Goal: Navigation & Orientation: Find specific page/section

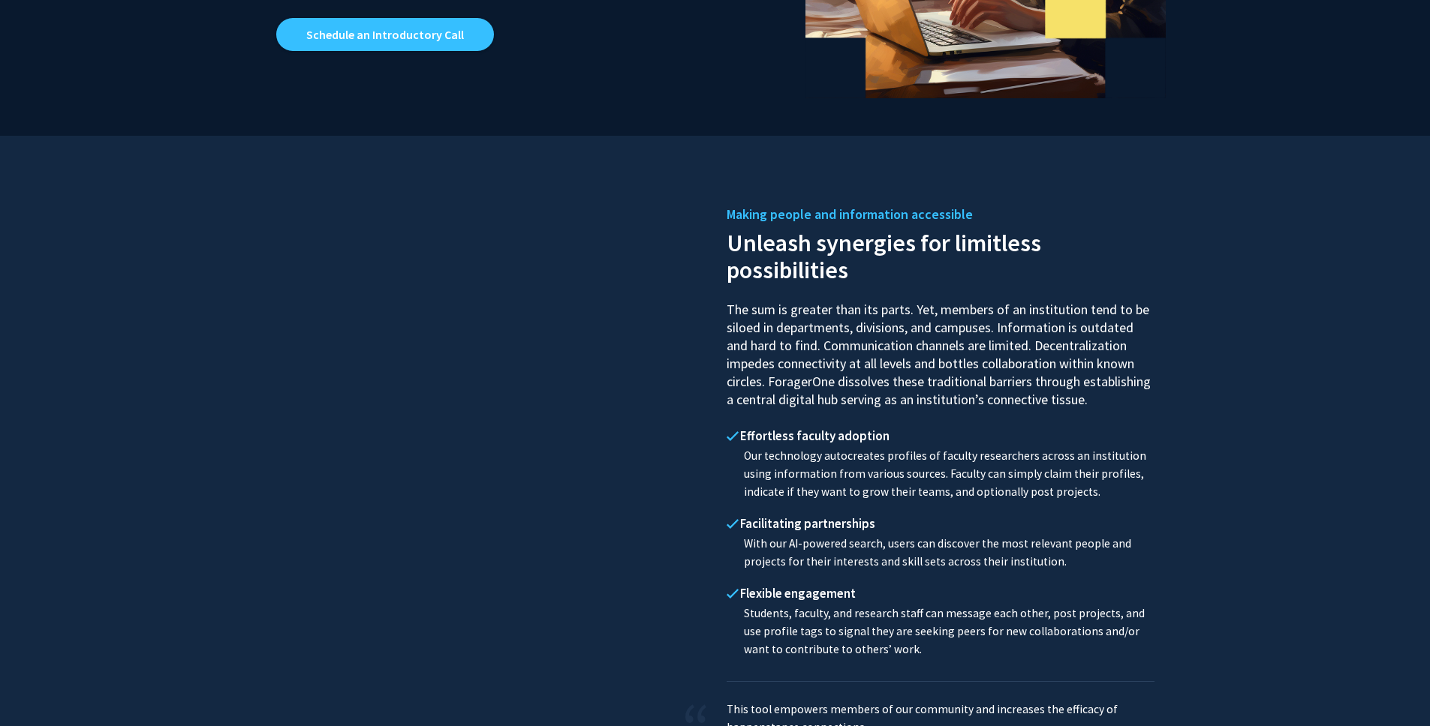
scroll to position [579, 0]
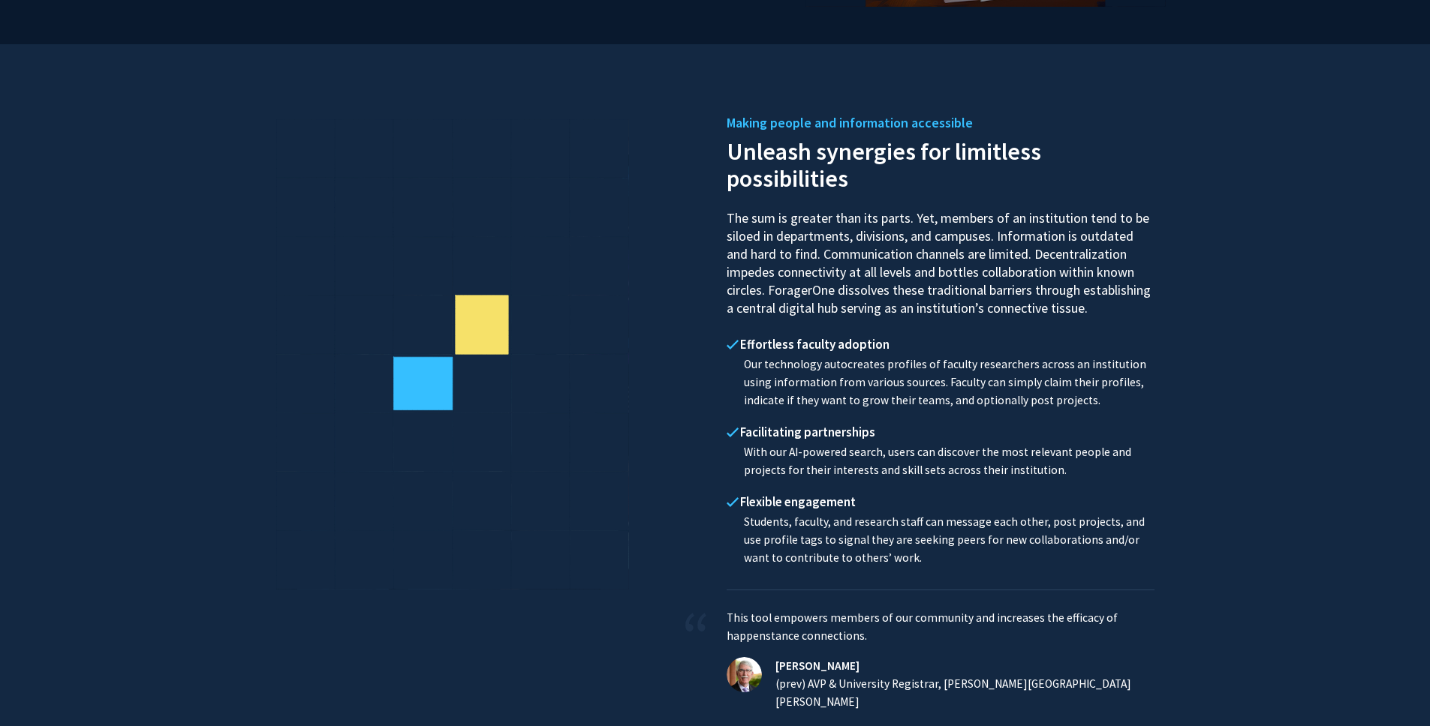
drag, startPoint x: 773, startPoint y: 347, endPoint x: 1102, endPoint y: 405, distance: 333.9
click at [1102, 405] on div "Effortless faculty adoption Our technology autocreates profiles of faculty rese…" at bounding box center [940, 373] width 428 height 88
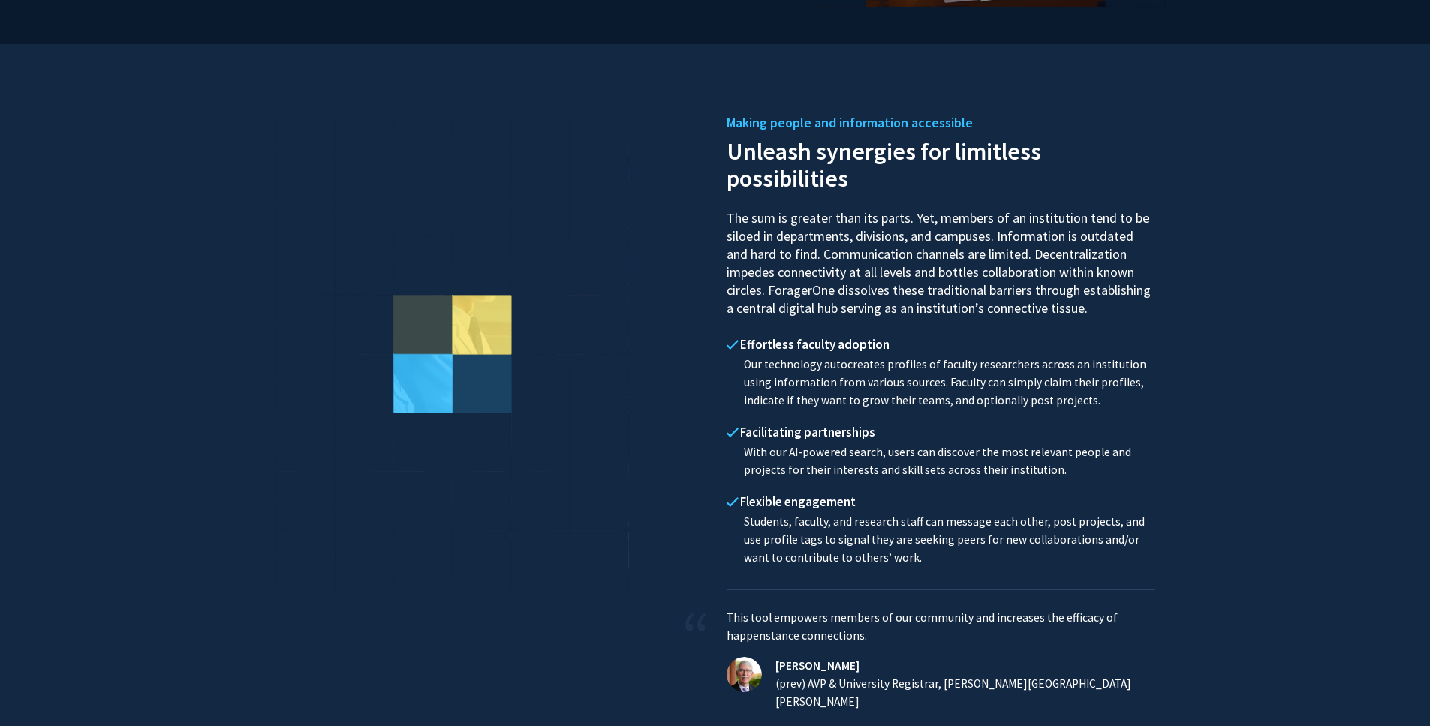
click at [1102, 405] on p "Our technology autocreates profiles of faculty researchers across an institutio…" at bounding box center [940, 383] width 428 height 54
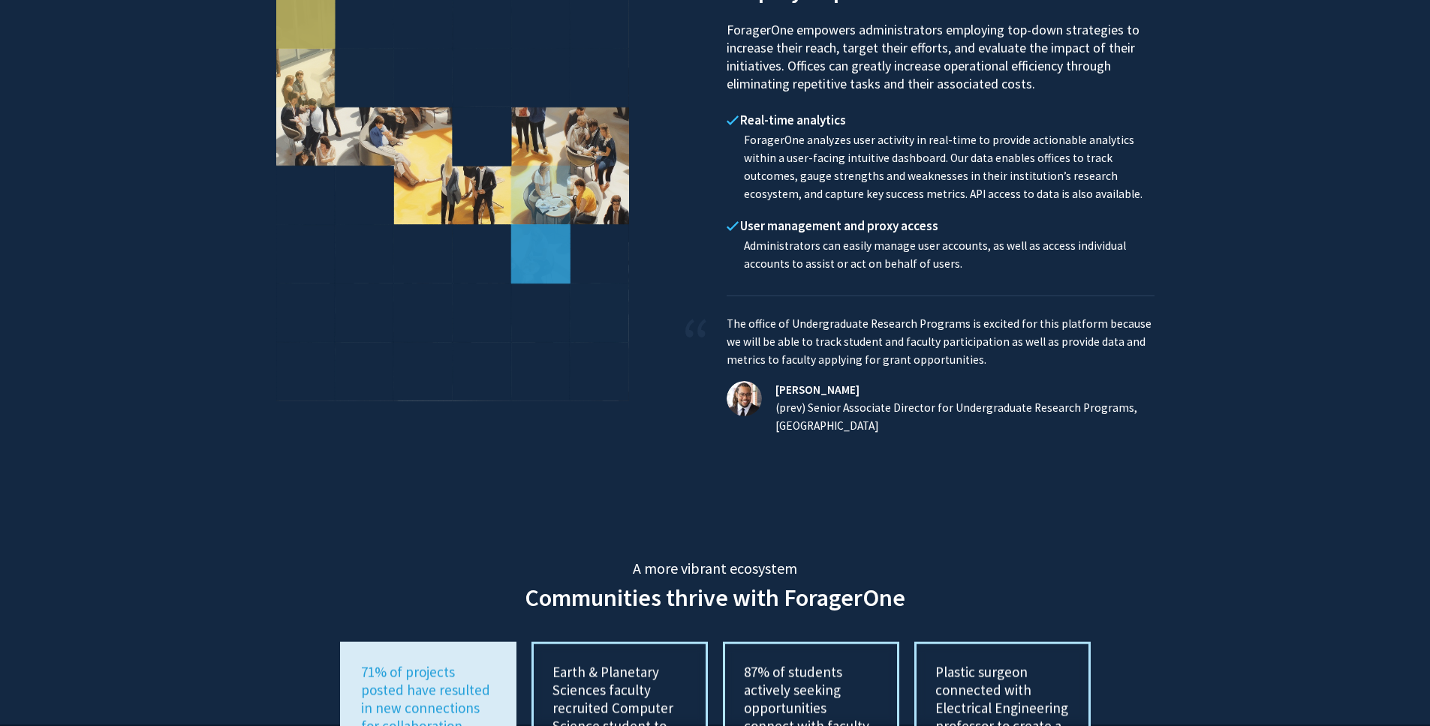
scroll to position [2543, 0]
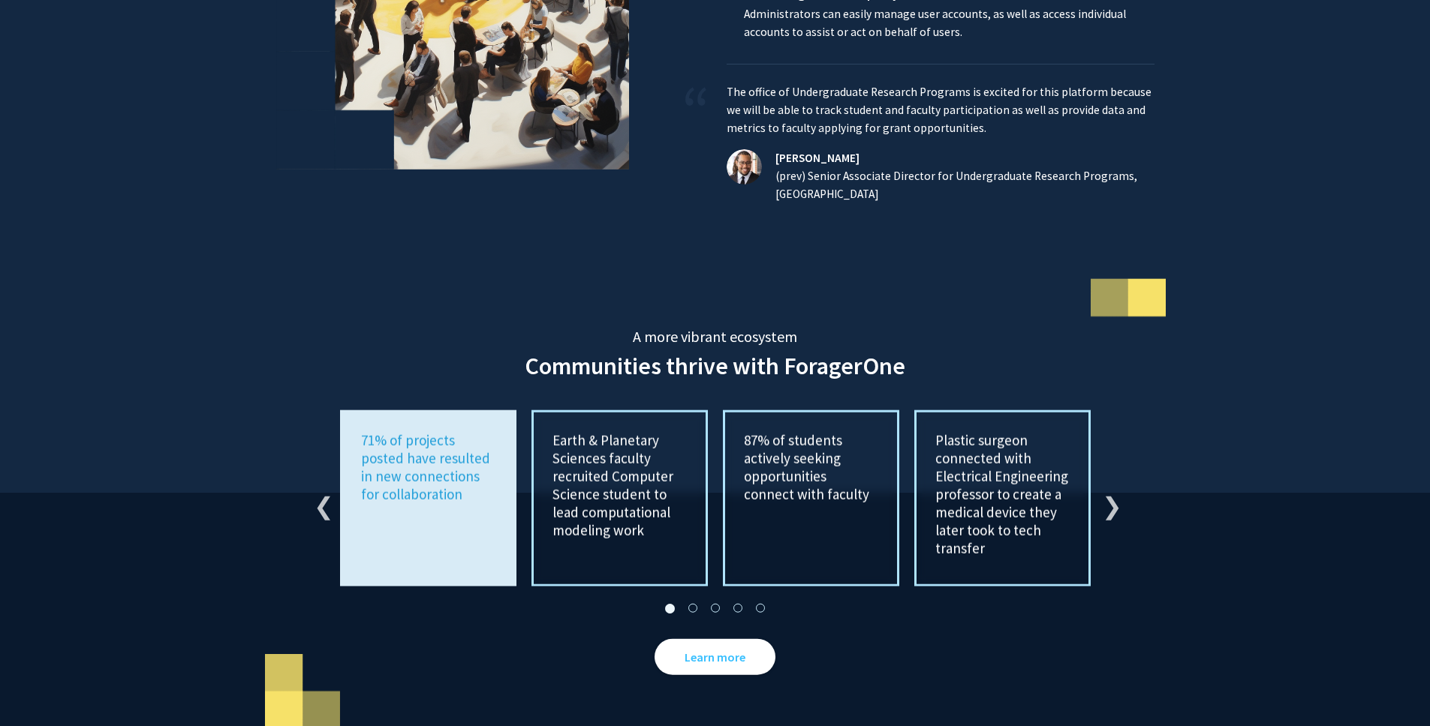
click at [1096, 485] on div "Plastic surgeon connected with Electrical Engineering professor to create a med…" at bounding box center [1002, 499] width 191 height 176
click at [1105, 492] on button "Next" at bounding box center [1109, 499] width 15 height 15
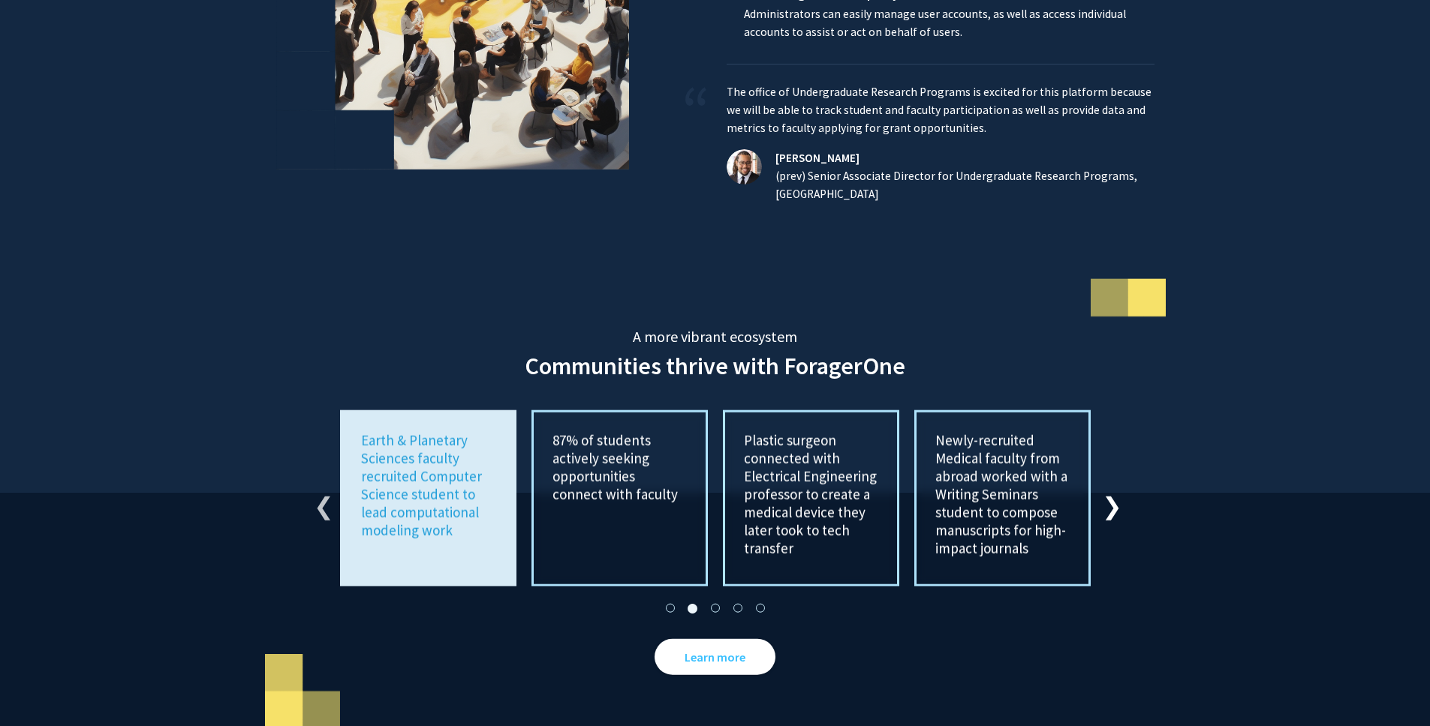
click at [1109, 492] on button "Next" at bounding box center [1109, 499] width 15 height 15
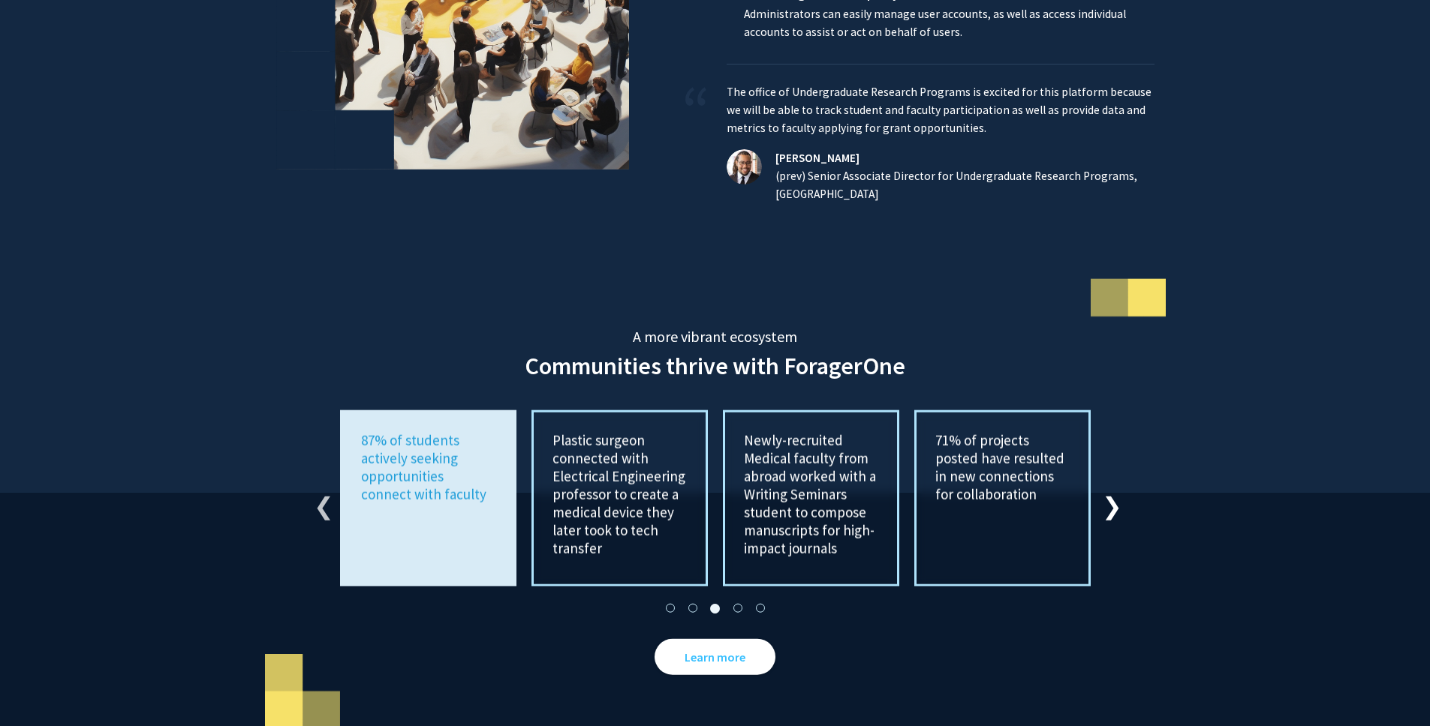
click at [1109, 492] on button "Next" at bounding box center [1109, 499] width 15 height 15
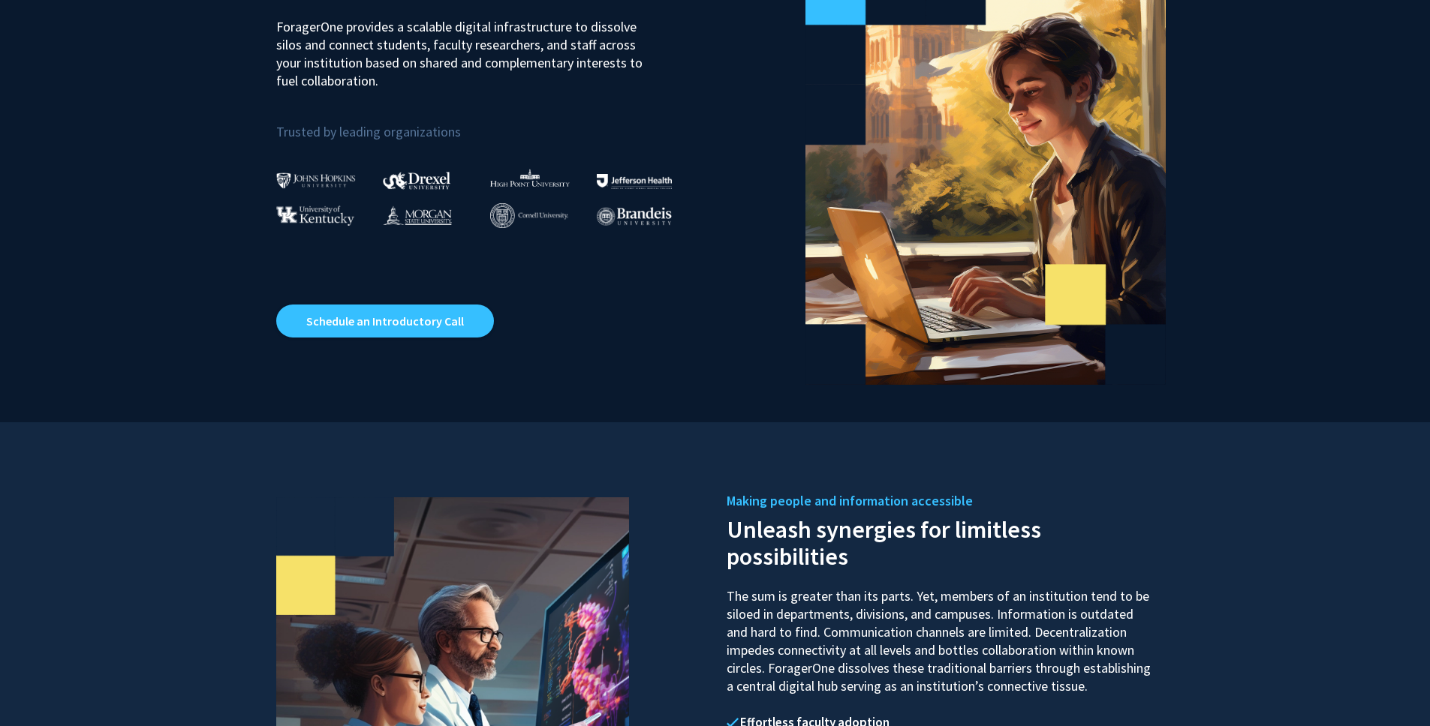
scroll to position [0, 0]
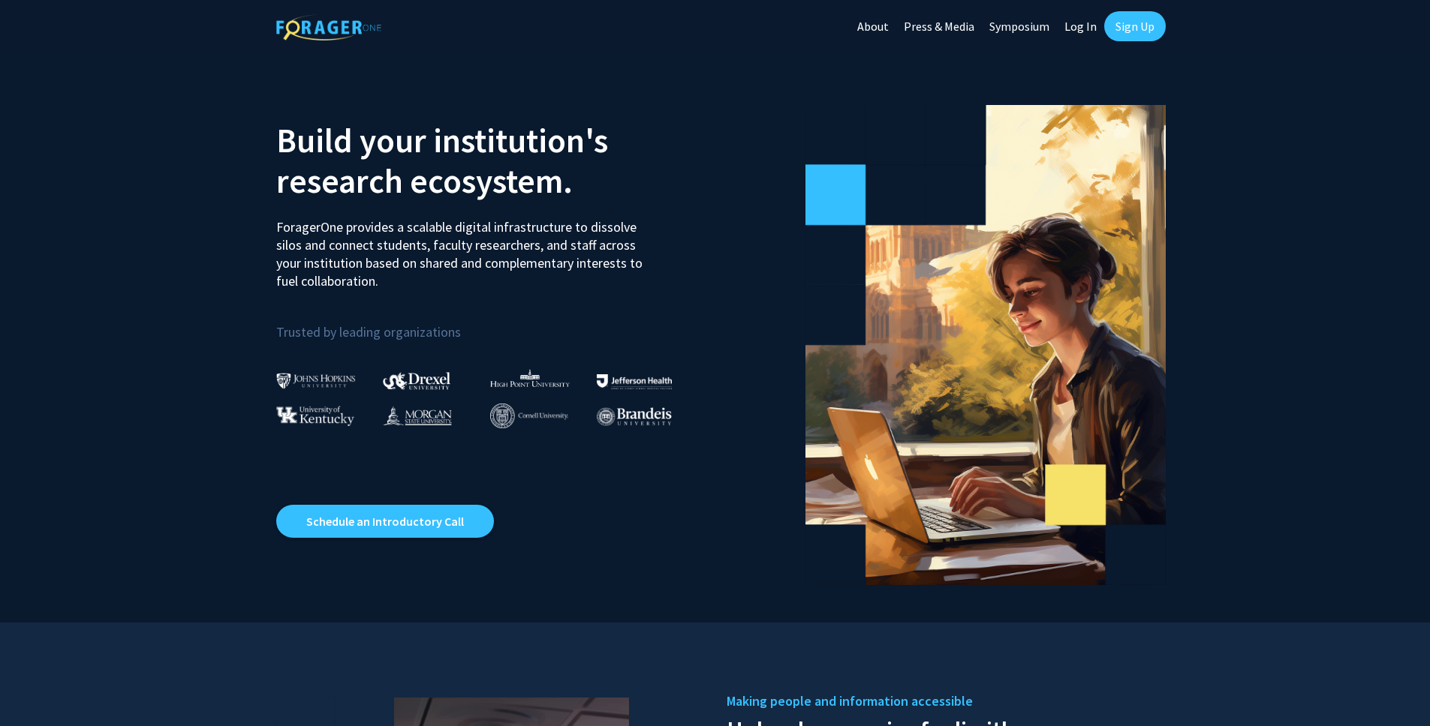
click at [891, 31] on link "About" at bounding box center [873, 26] width 47 height 53
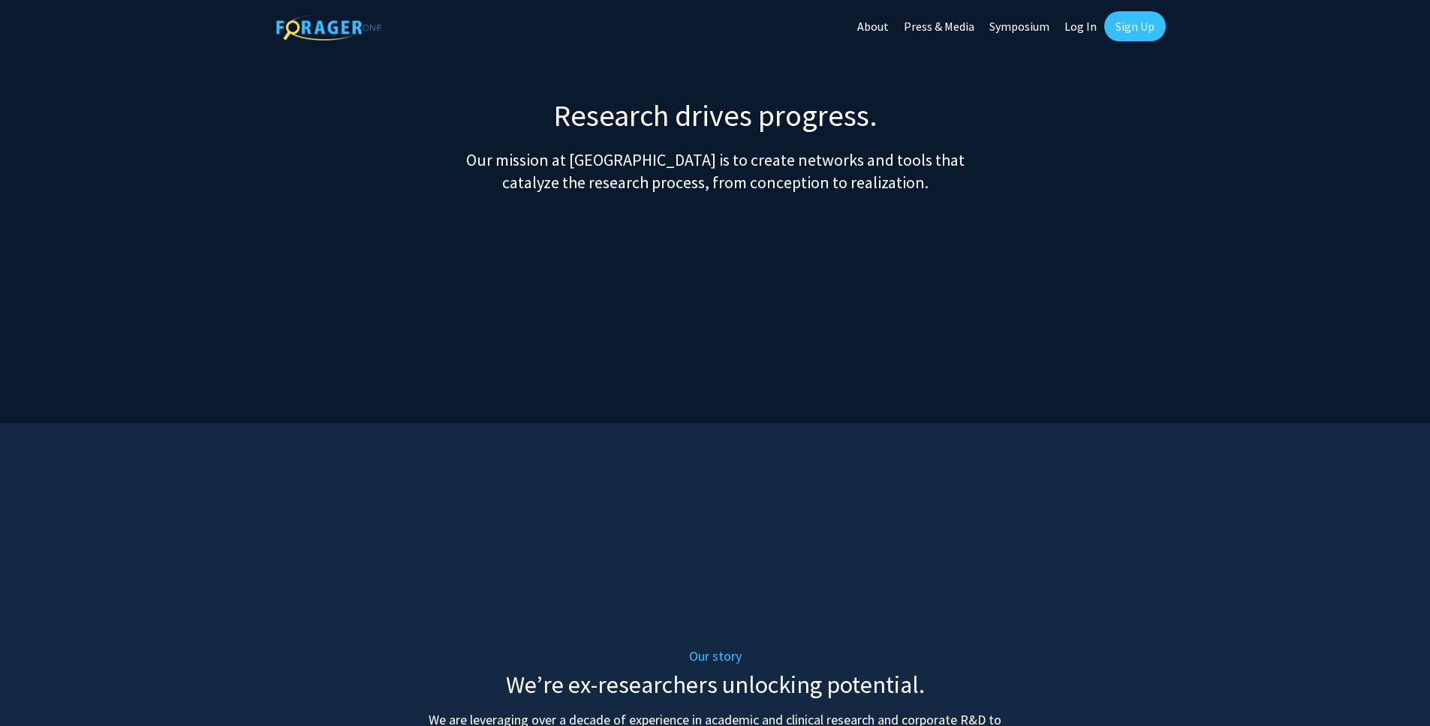
click at [1006, 20] on link "Symposium" at bounding box center [1019, 26] width 75 height 53
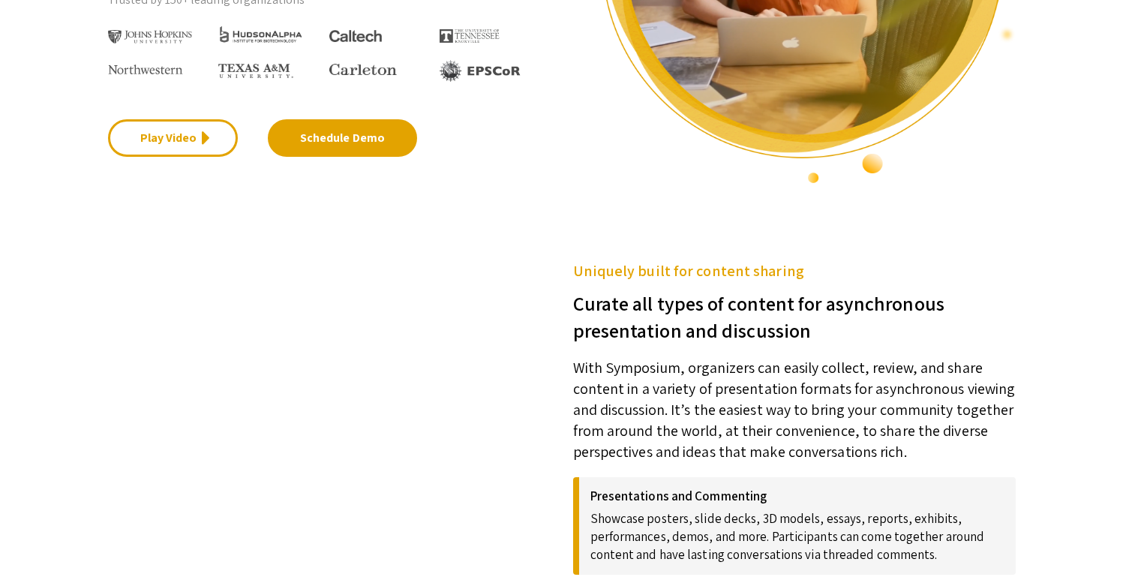
scroll to position [668, 0]
